Goal: Information Seeking & Learning: Find specific fact

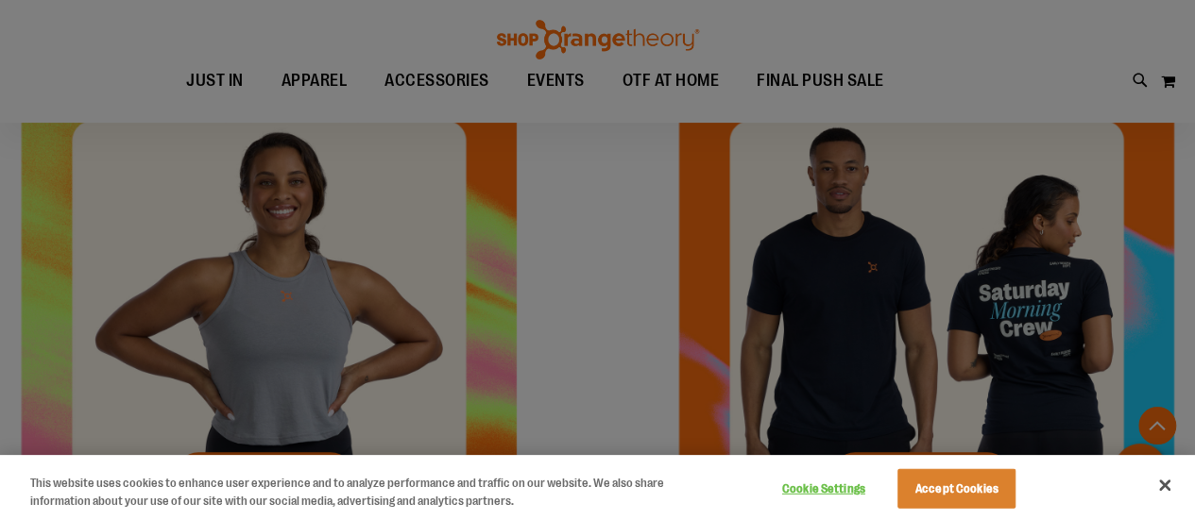
scroll to position [542, 0]
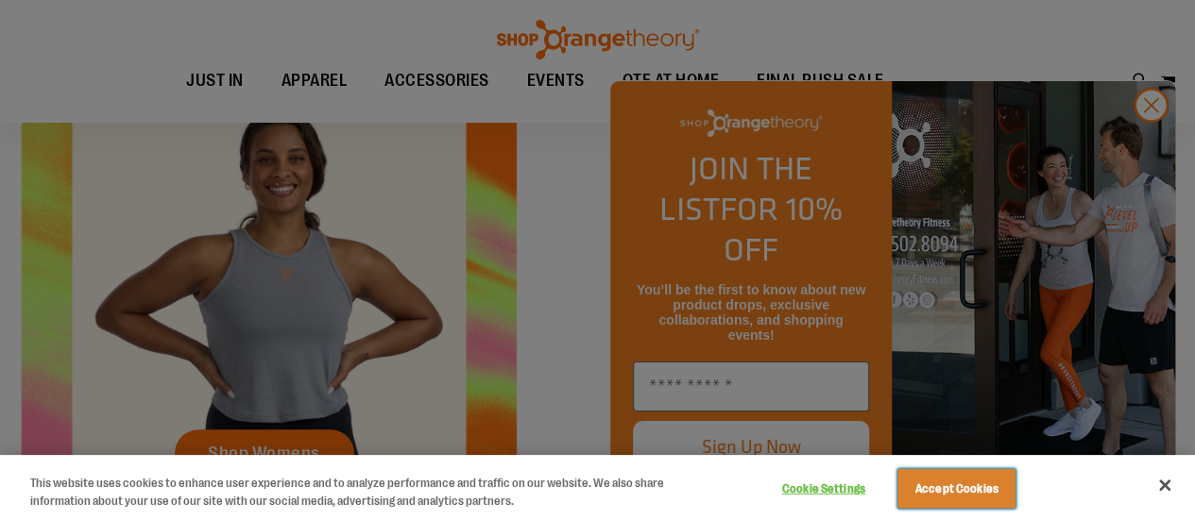
click at [954, 484] on button "Accept Cookies" at bounding box center [956, 489] width 118 height 40
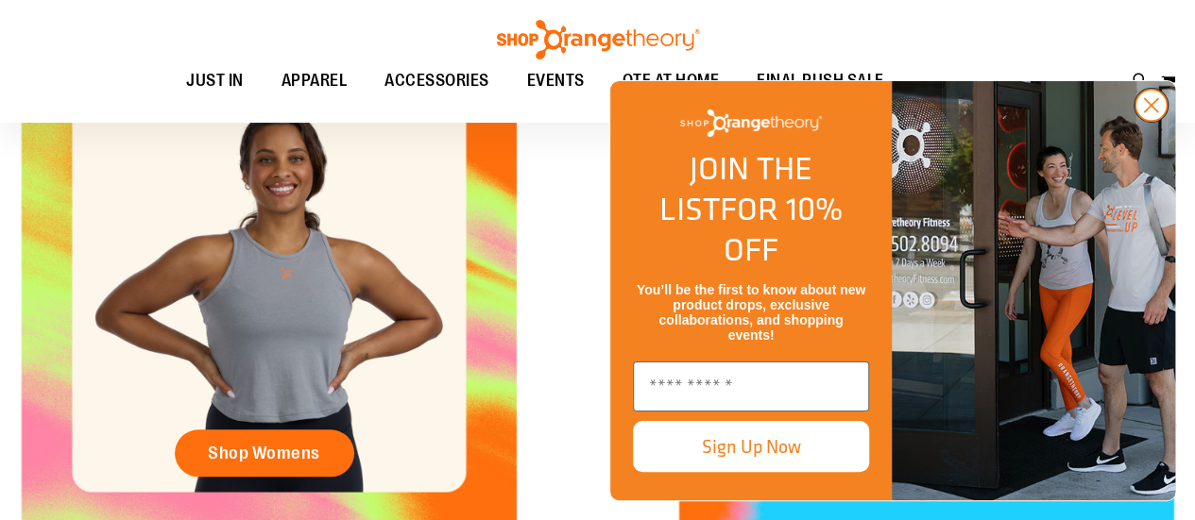
click at [1156, 121] on circle "Close dialog" at bounding box center [1150, 105] width 31 height 31
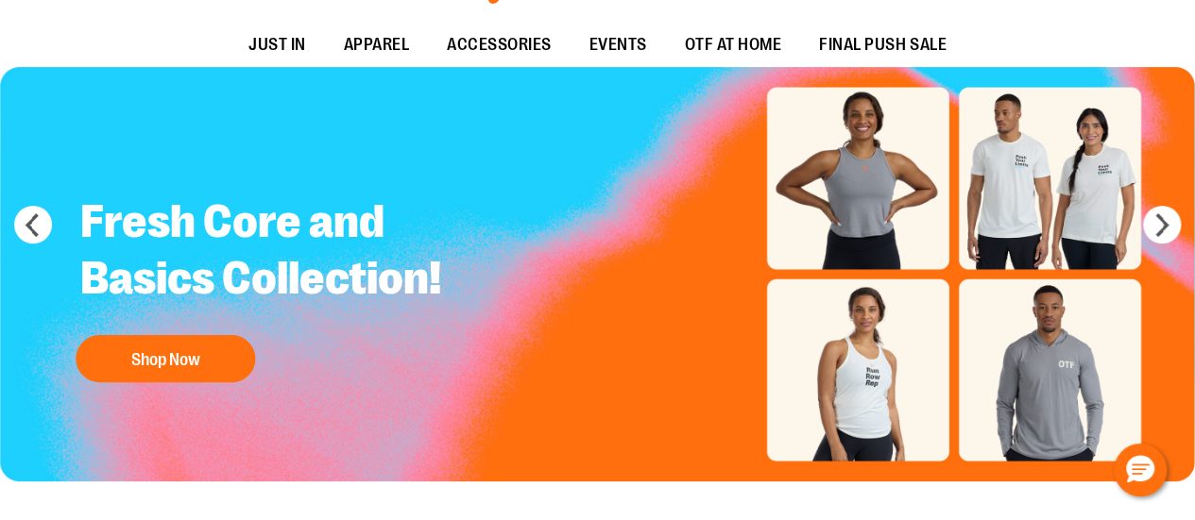
scroll to position [0, 0]
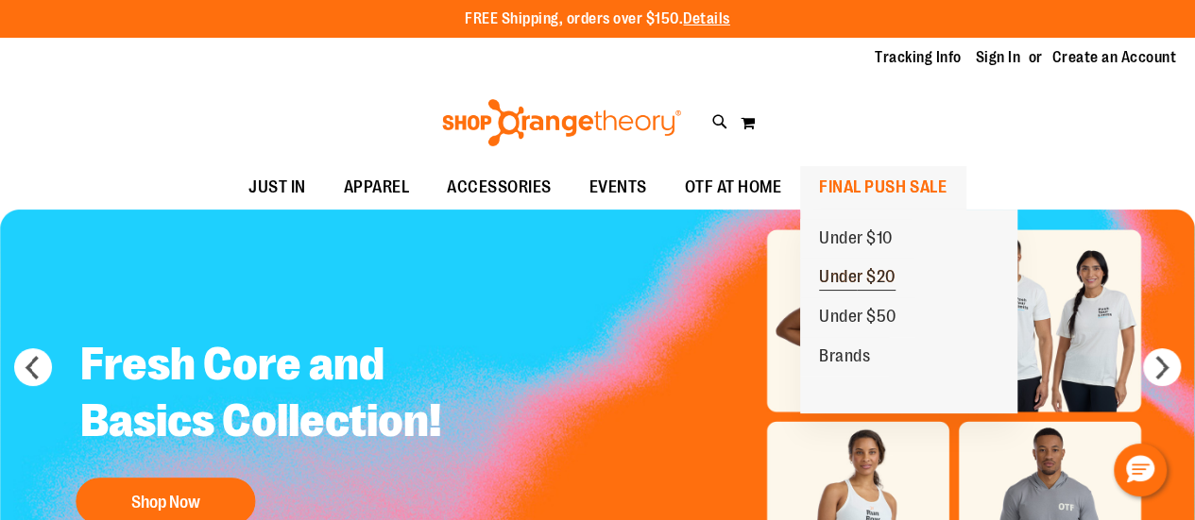
click at [859, 280] on span "Under $20" at bounding box center [857, 279] width 76 height 24
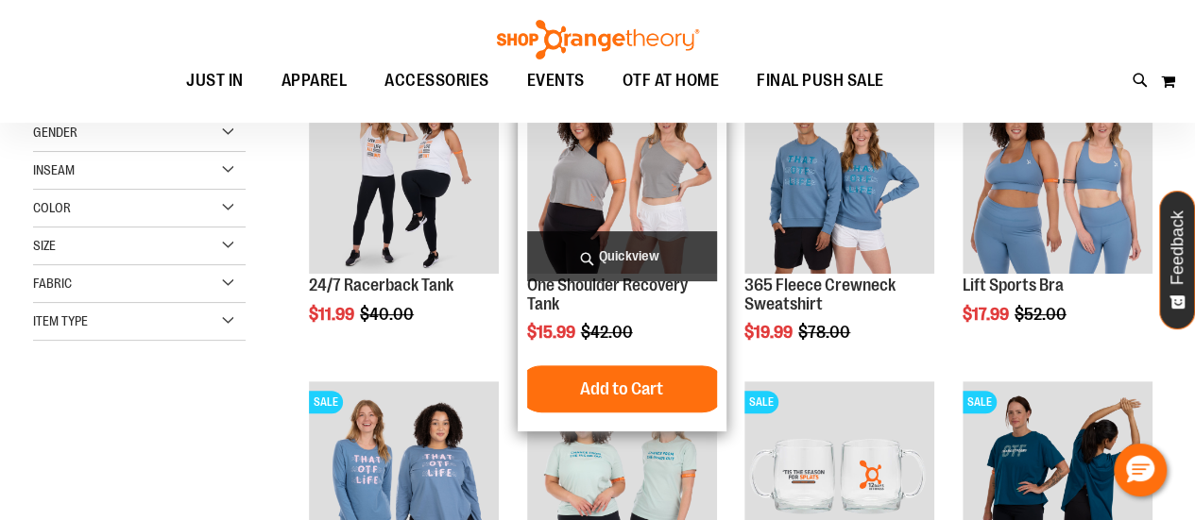
scroll to position [281, 0]
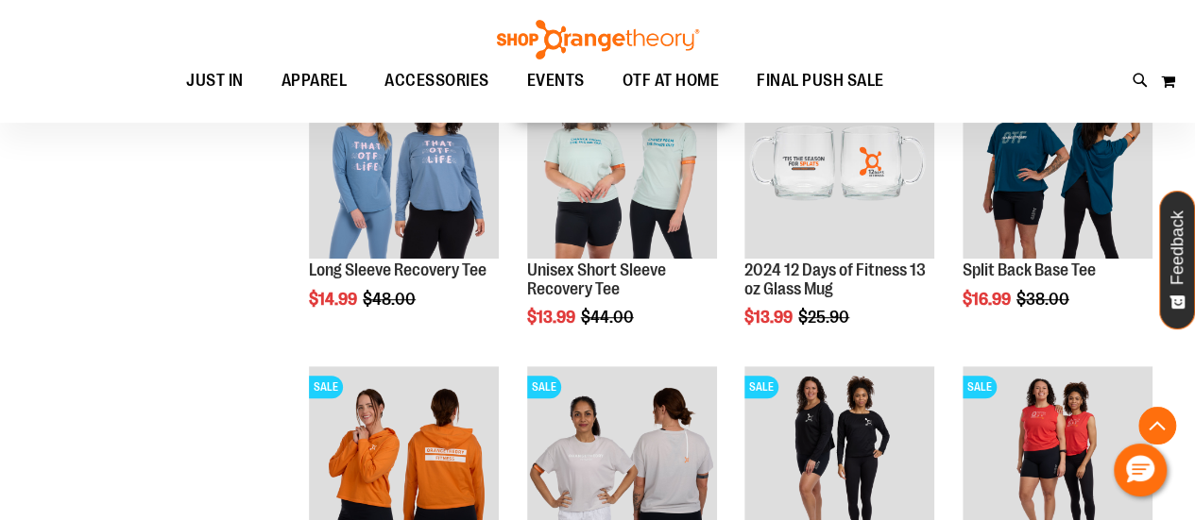
scroll to position [376, 0]
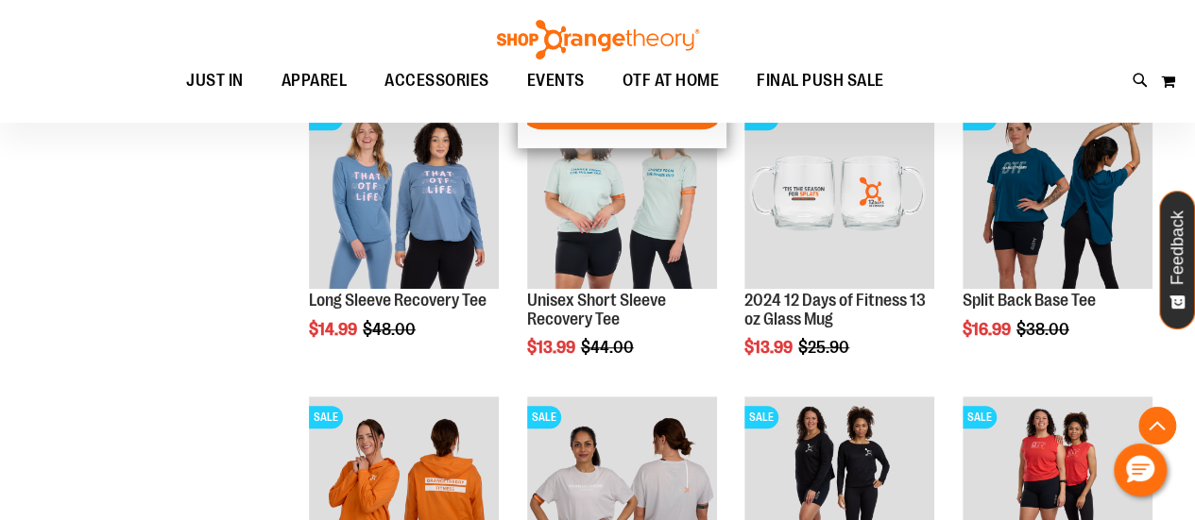
scroll to position [659, 0]
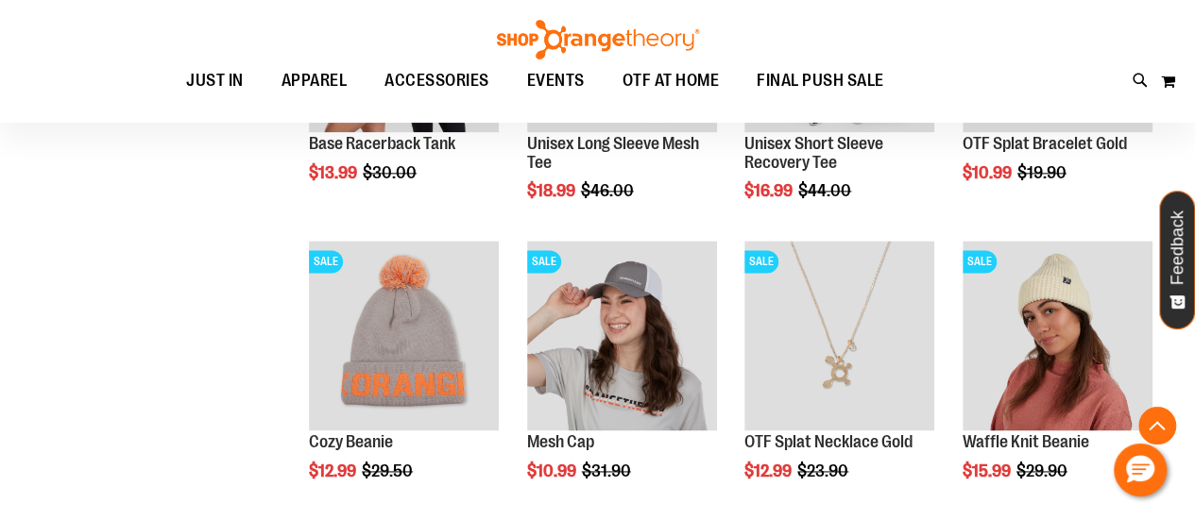
scroll to position [1131, 0]
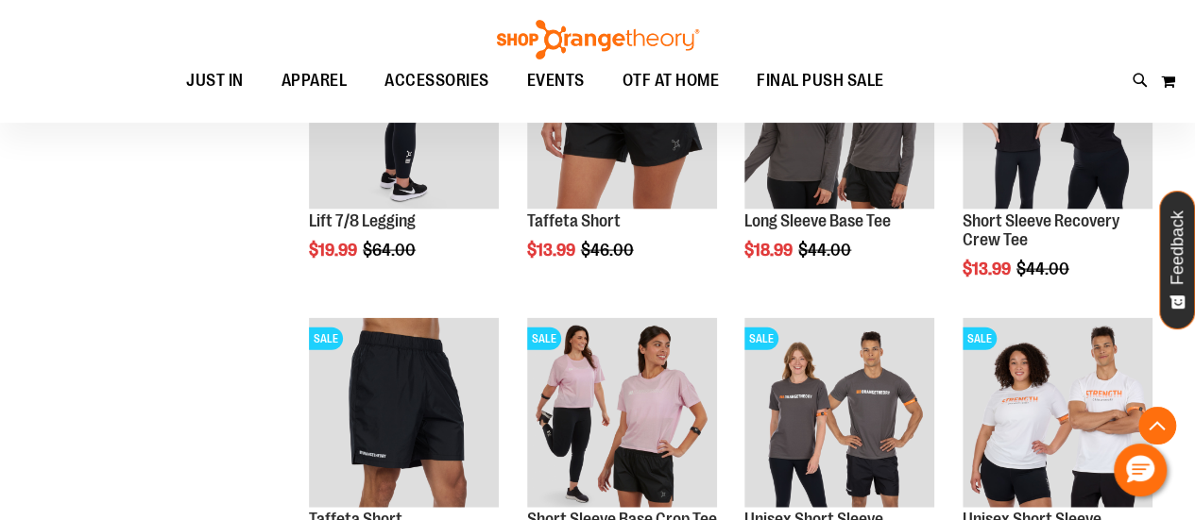
scroll to position [2076, 0]
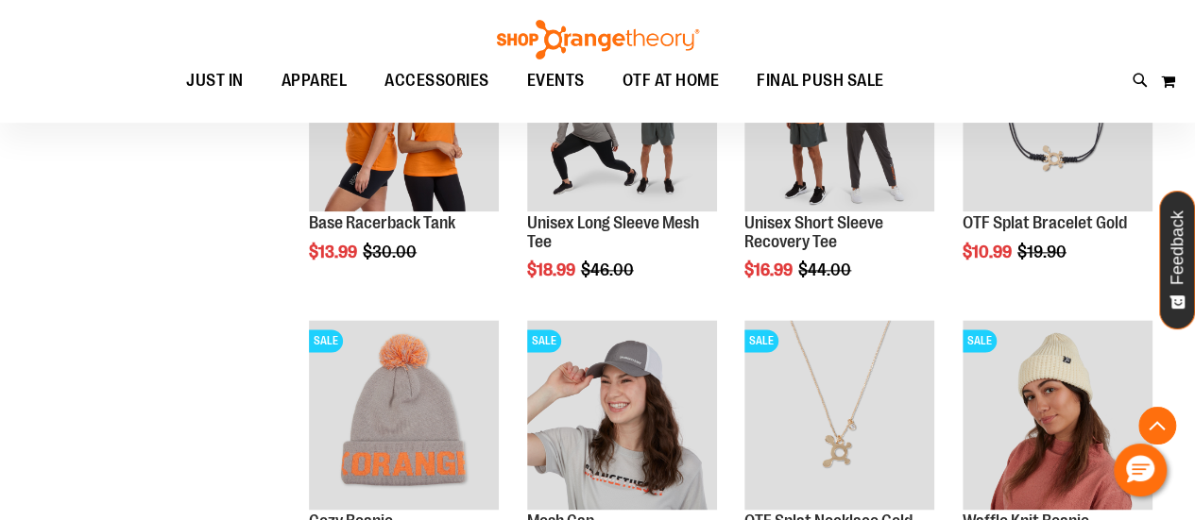
scroll to position [361, 0]
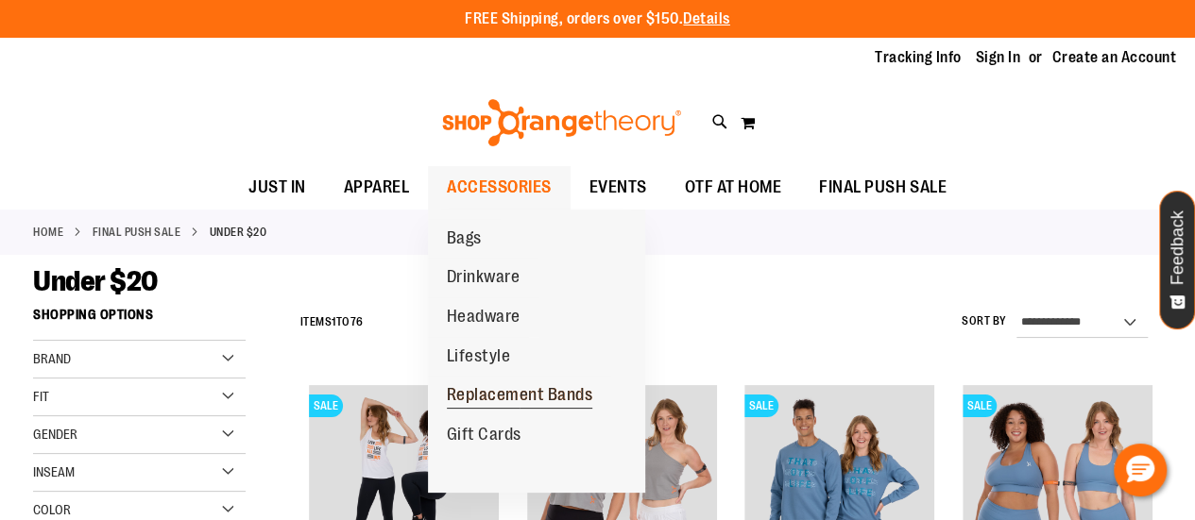
click at [532, 394] on span "Replacement Bands" at bounding box center [520, 397] width 146 height 24
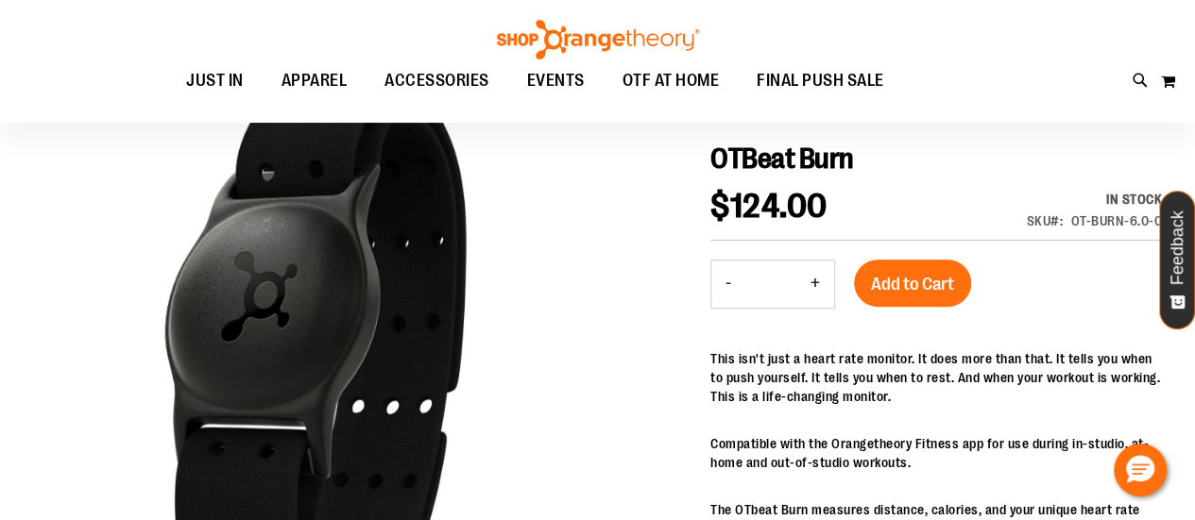
scroll to position [283, 0]
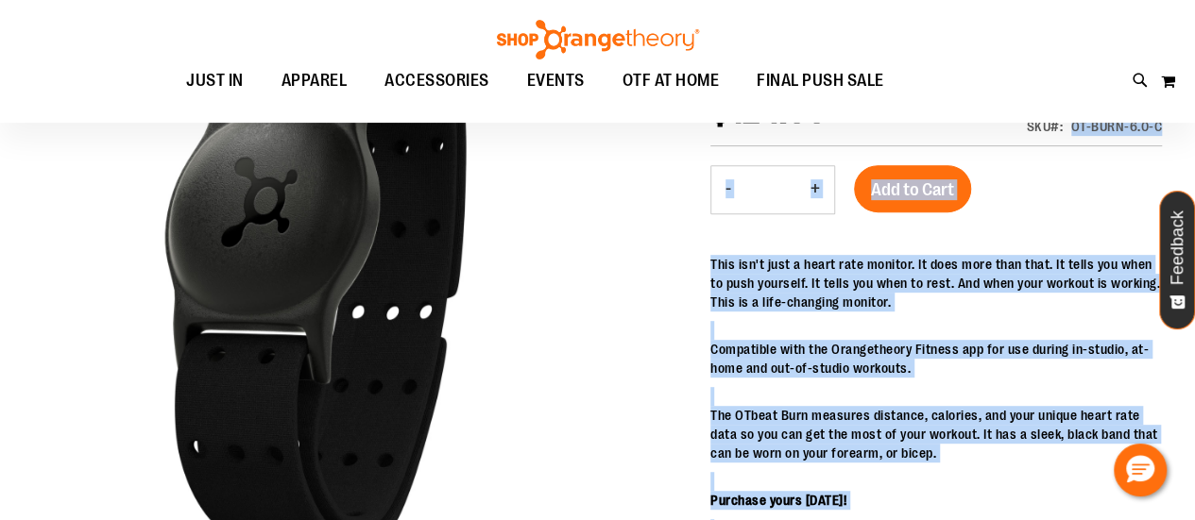
drag, startPoint x: 1074, startPoint y: 127, endPoint x: 1177, endPoint y: 131, distance: 103.0
click at [1092, 228] on div "OTBeat Burn $124.00 In stock SKU OT-BURN-6.0-C - Qty * + Add to Cart This isn't…" at bounding box center [935, 498] width 451 height 902
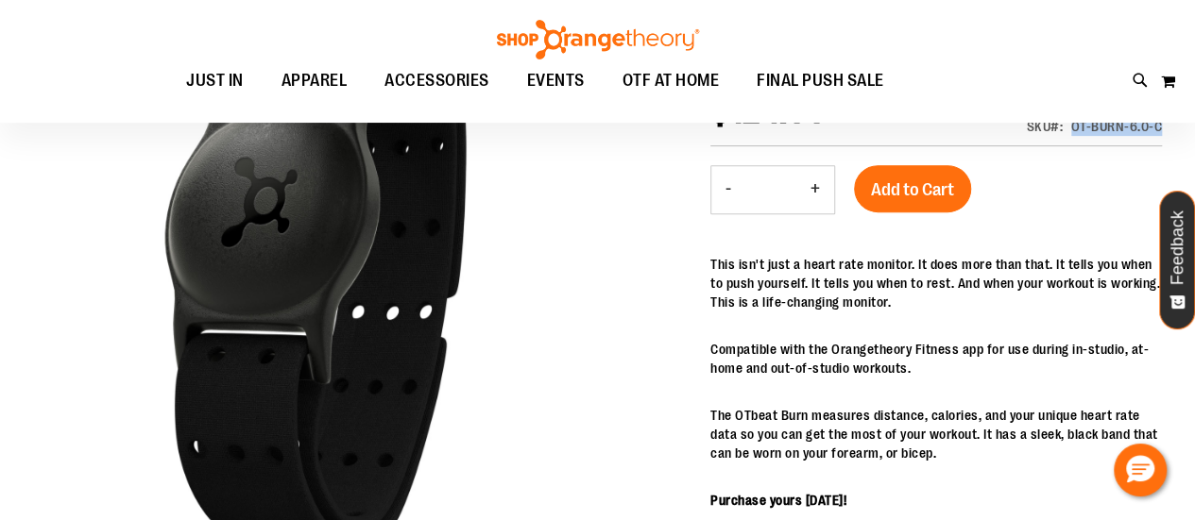
drag, startPoint x: 1072, startPoint y: 126, endPoint x: 1161, endPoint y: 124, distance: 88.8
click at [1161, 124] on div "OT-BURN-6.0-C" at bounding box center [1117, 126] width 92 height 19
copy div "OT-BURN-6.0-C"
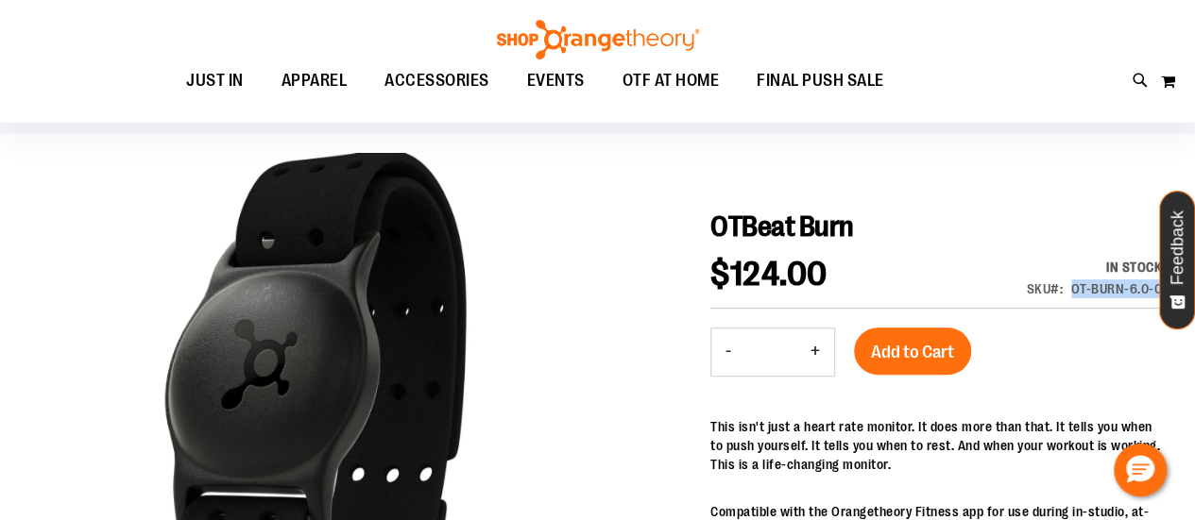
scroll to position [94, 0]
